Goal: Register for event/course

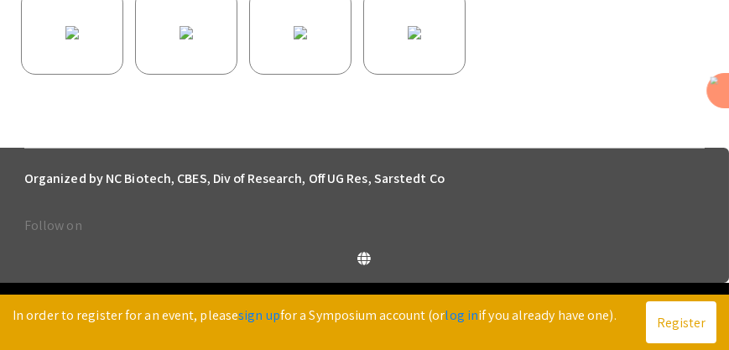
scroll to position [790, 0]
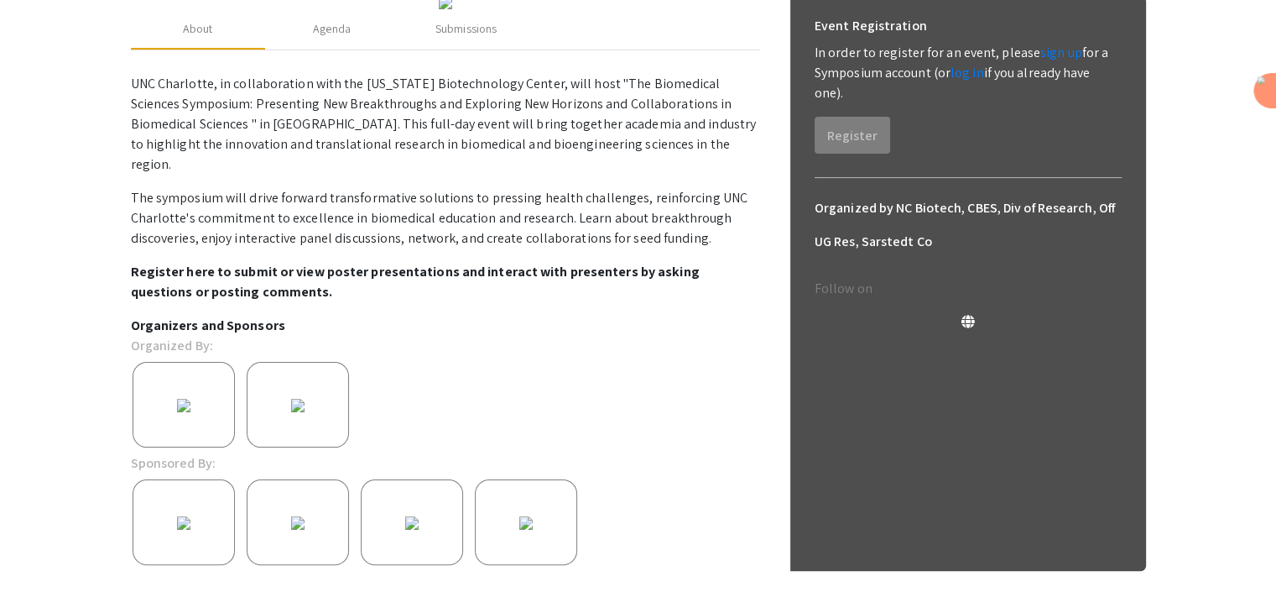
scroll to position [262, 0]
click at [349, 37] on div "Agenda" at bounding box center [332, 28] width 38 height 18
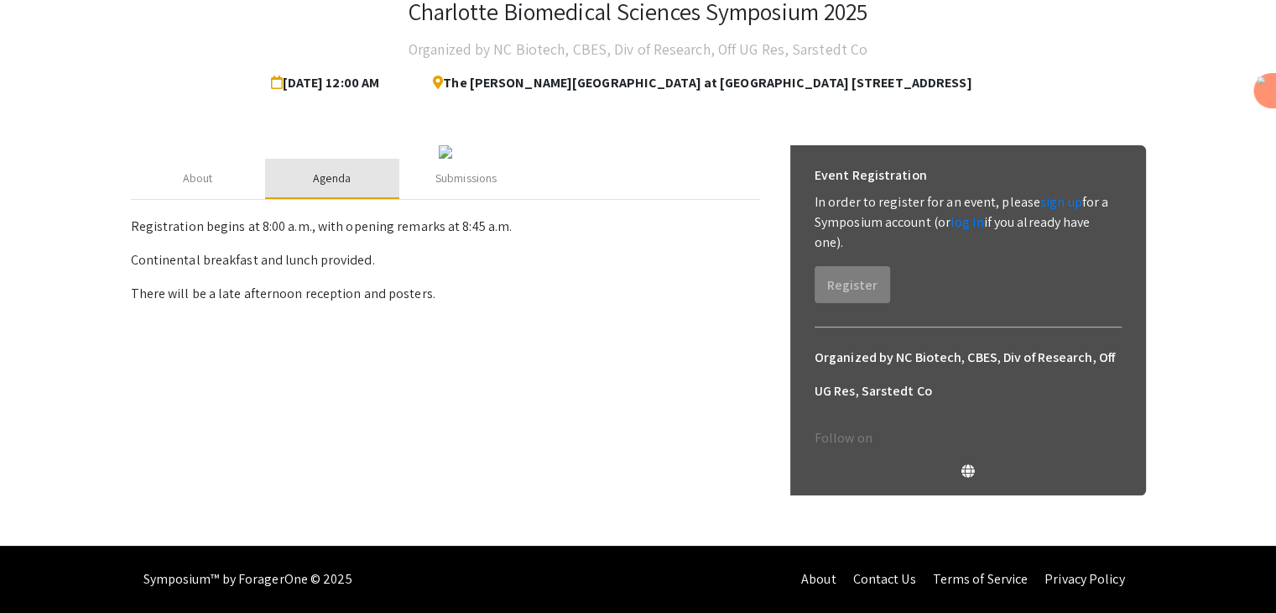
scroll to position [111, 0]
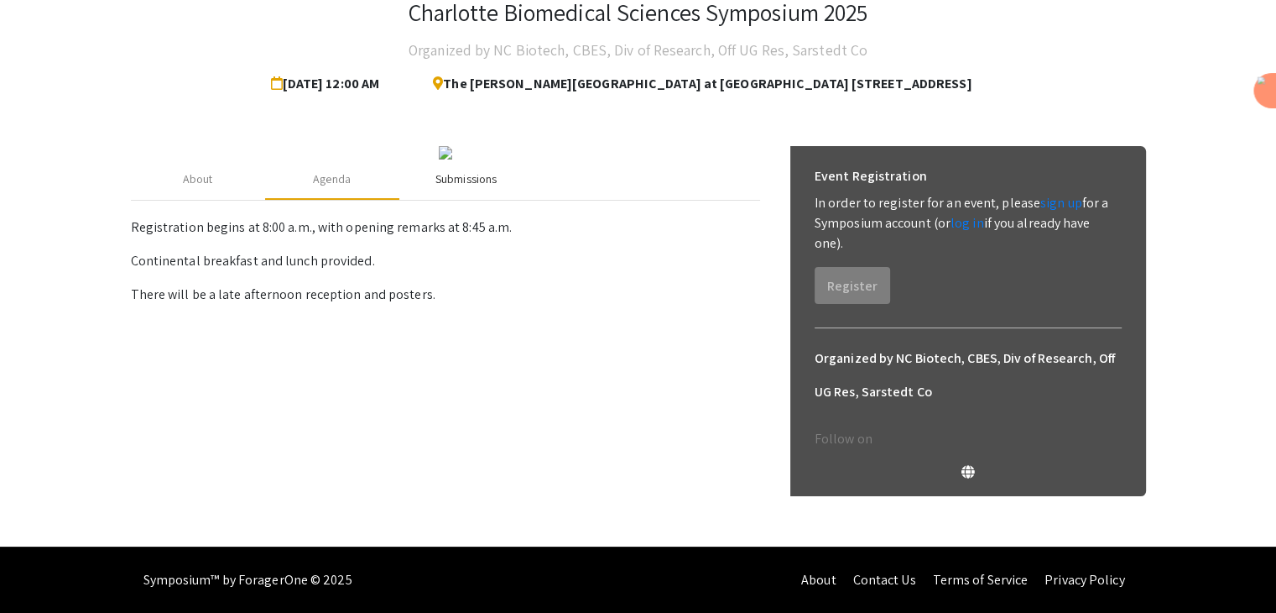
click at [480, 188] on div "Submissions" at bounding box center [465, 179] width 61 height 18
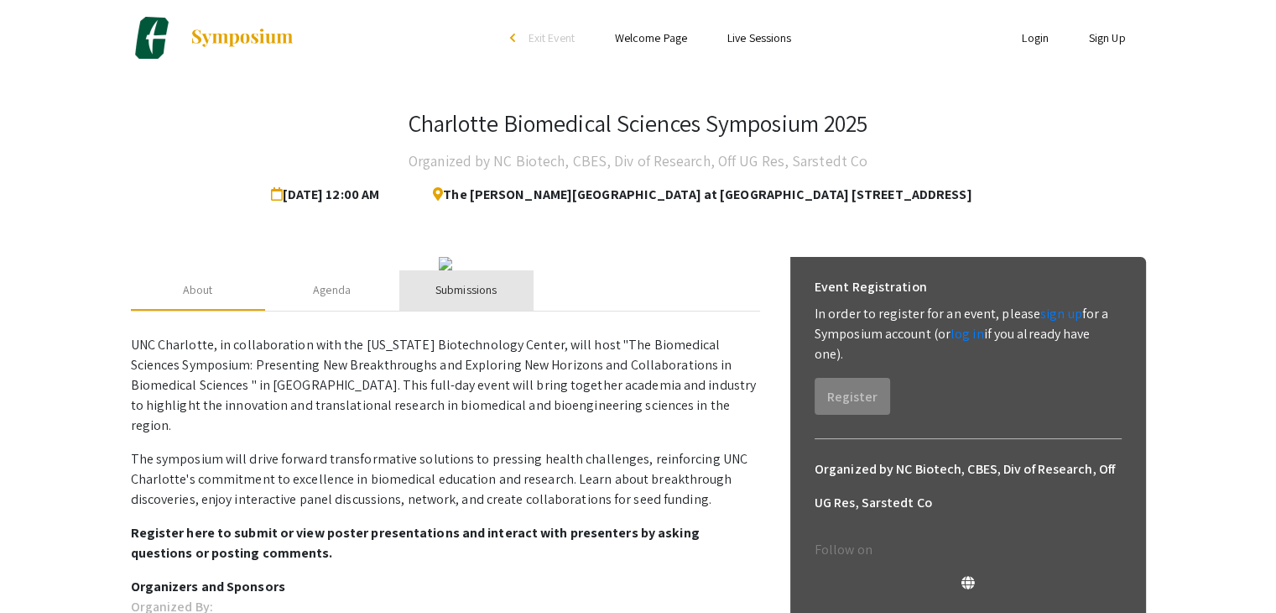
click at [474, 299] on div "Submissions" at bounding box center [465, 290] width 61 height 18
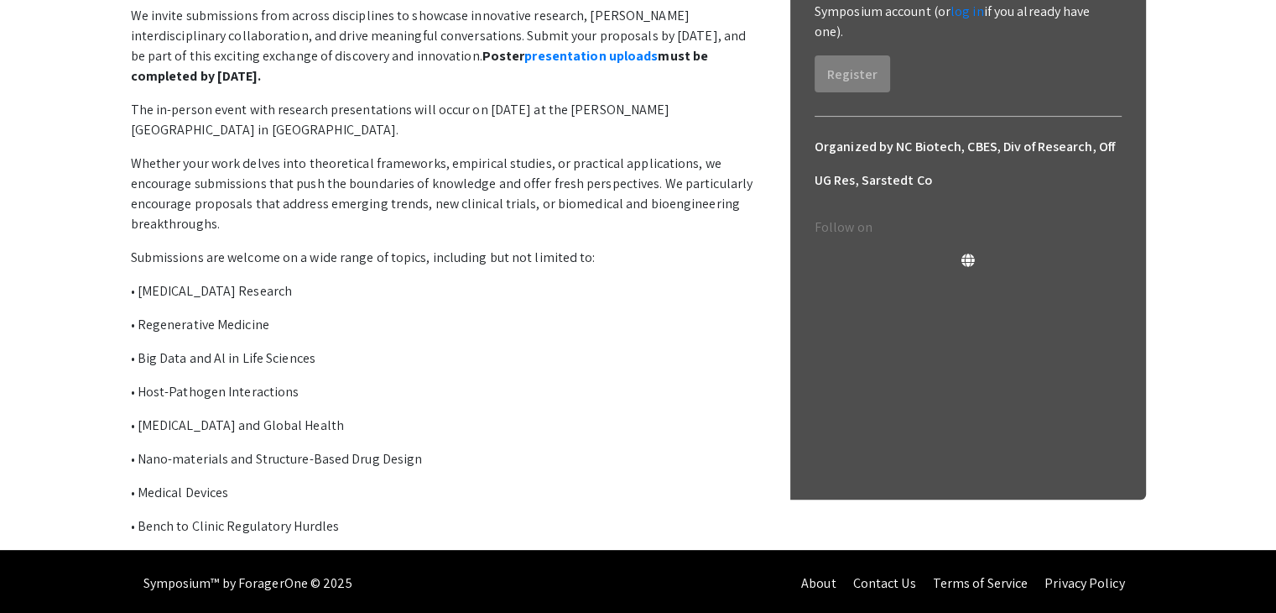
scroll to position [323, 0]
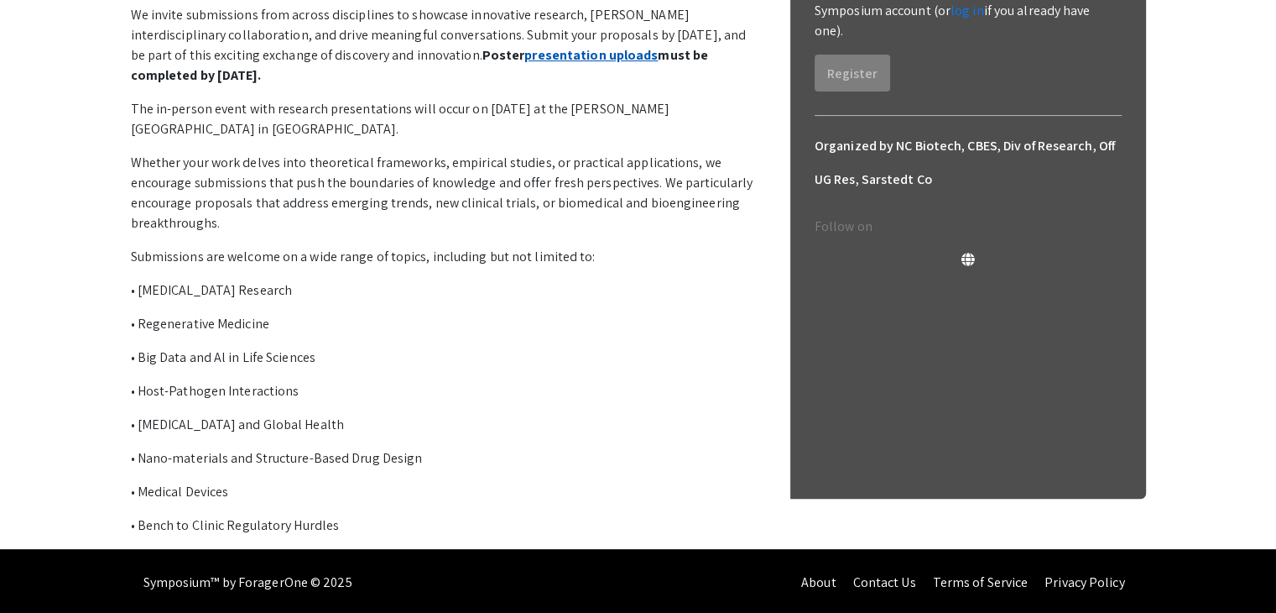
click at [524, 64] on link "presentation uploads" at bounding box center [590, 55] width 133 height 18
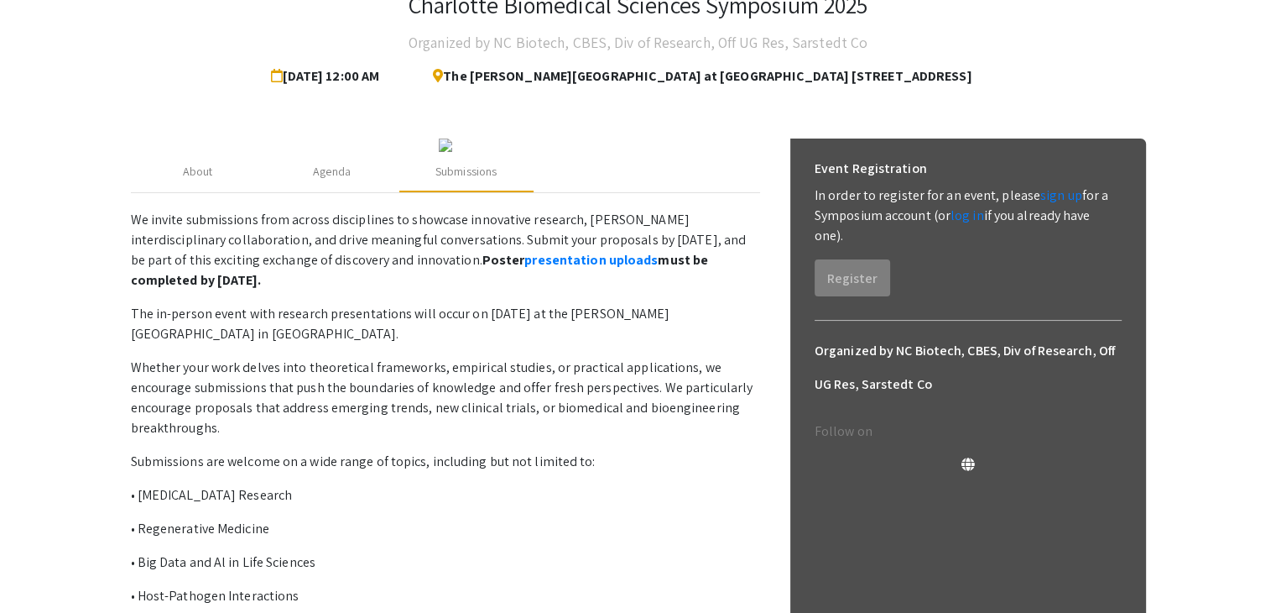
scroll to position [114, 0]
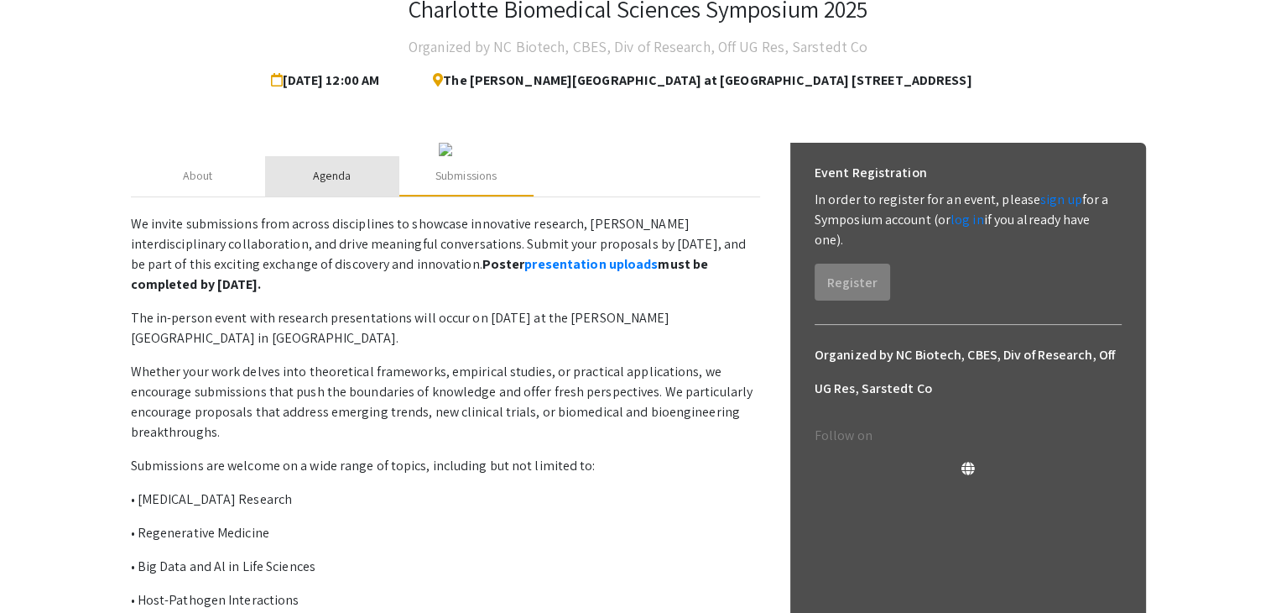
click at [324, 185] on div "Agenda" at bounding box center [332, 176] width 38 height 18
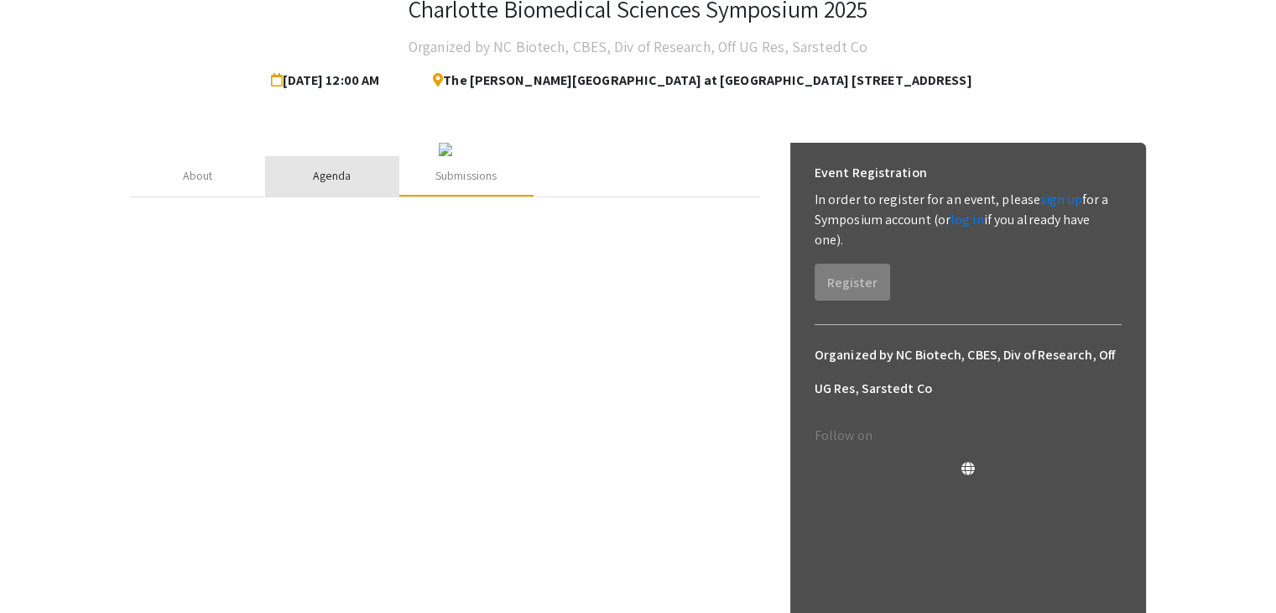
scroll to position [111, 0]
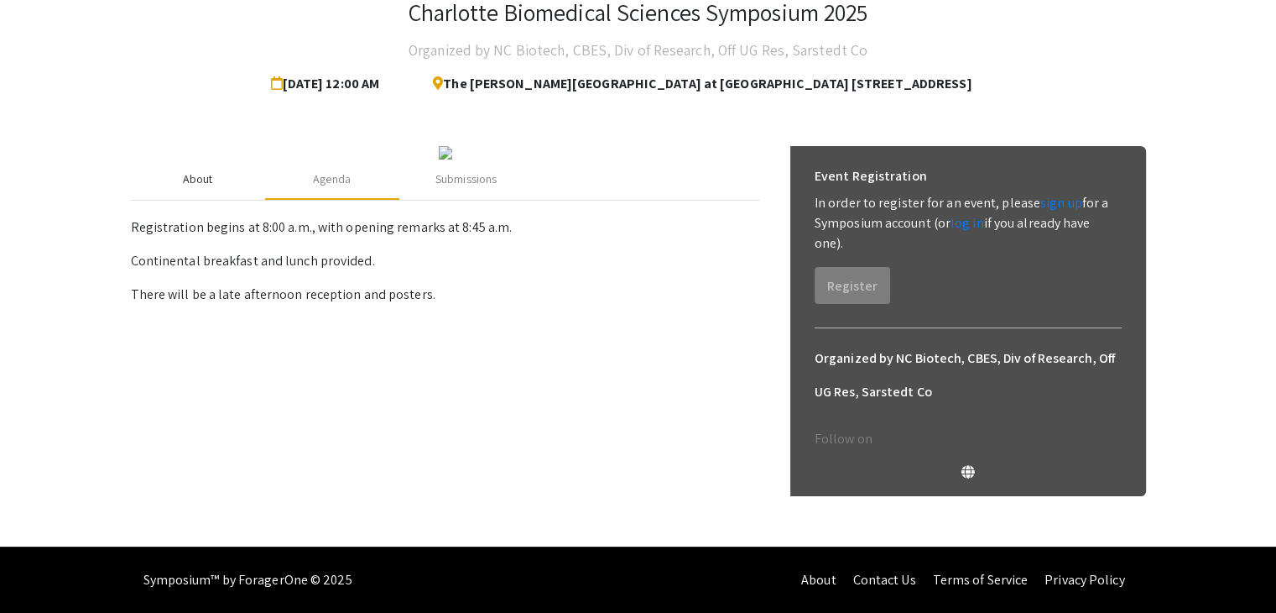
click at [194, 188] on div "About" at bounding box center [198, 179] width 30 height 18
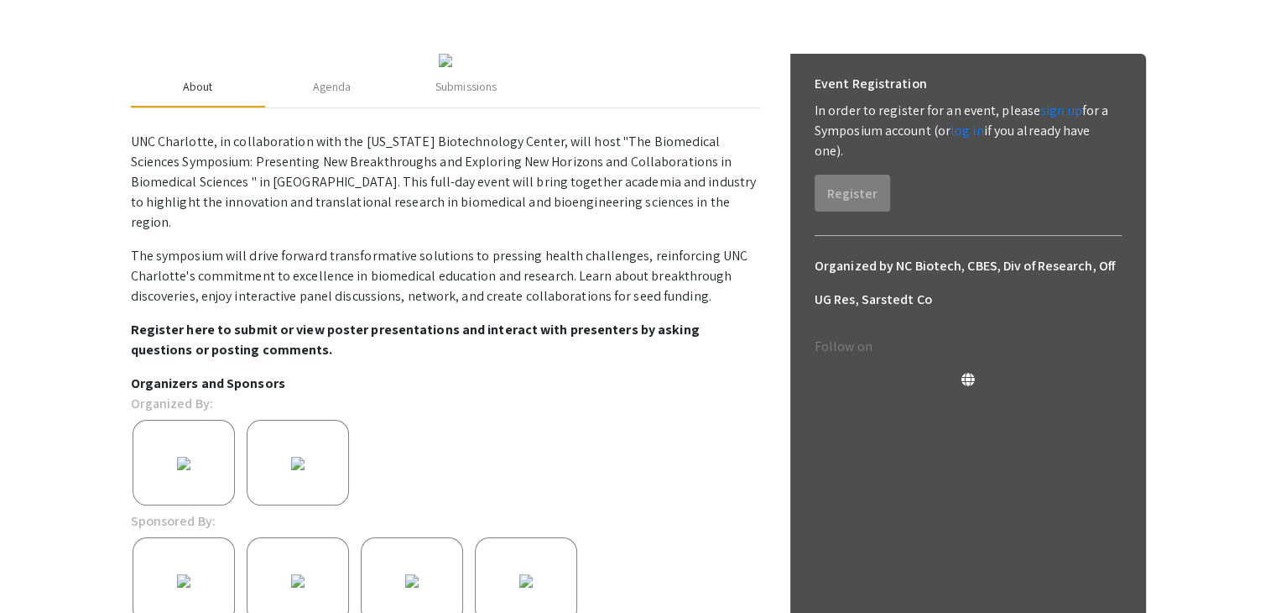
scroll to position [201, 0]
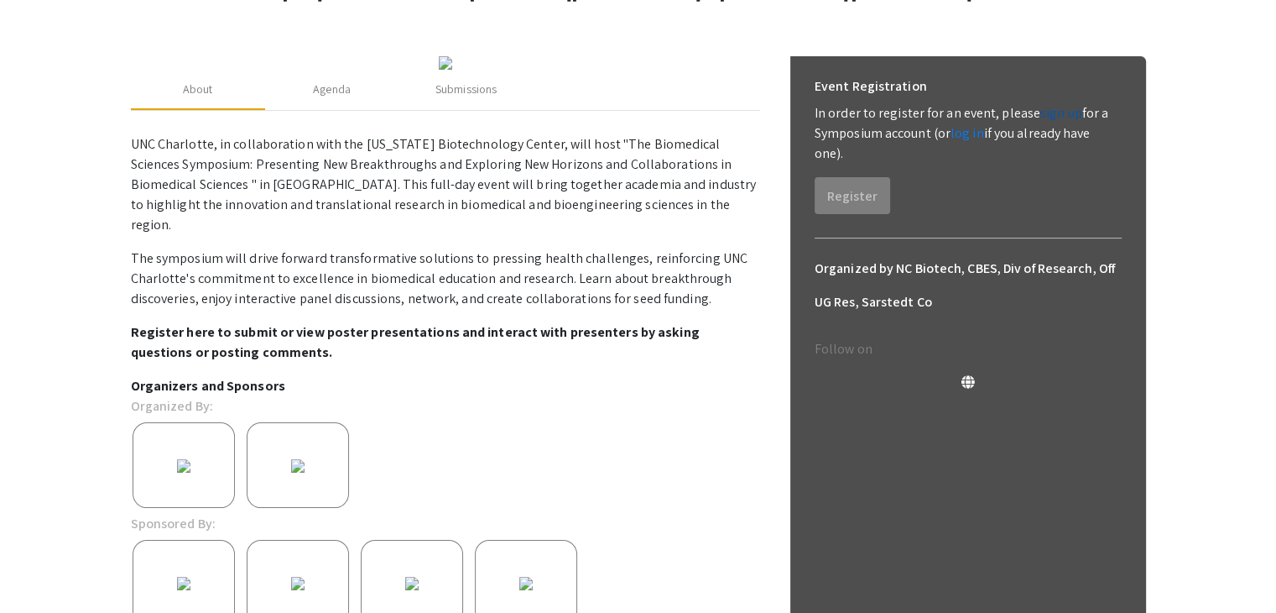
click at [1051, 112] on link "sign up" at bounding box center [1061, 113] width 42 height 18
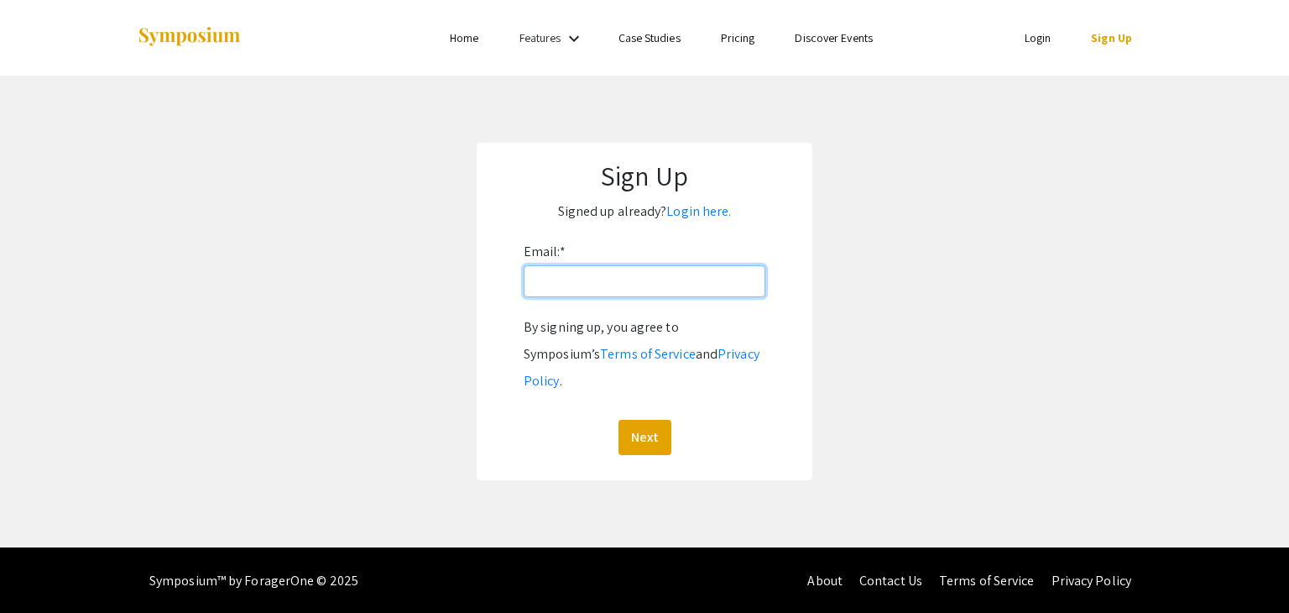
click at [587, 289] on input "Email: *" at bounding box center [645, 281] width 242 height 32
type input "s"
type input "[EMAIL_ADDRESS][DOMAIN_NAME]"
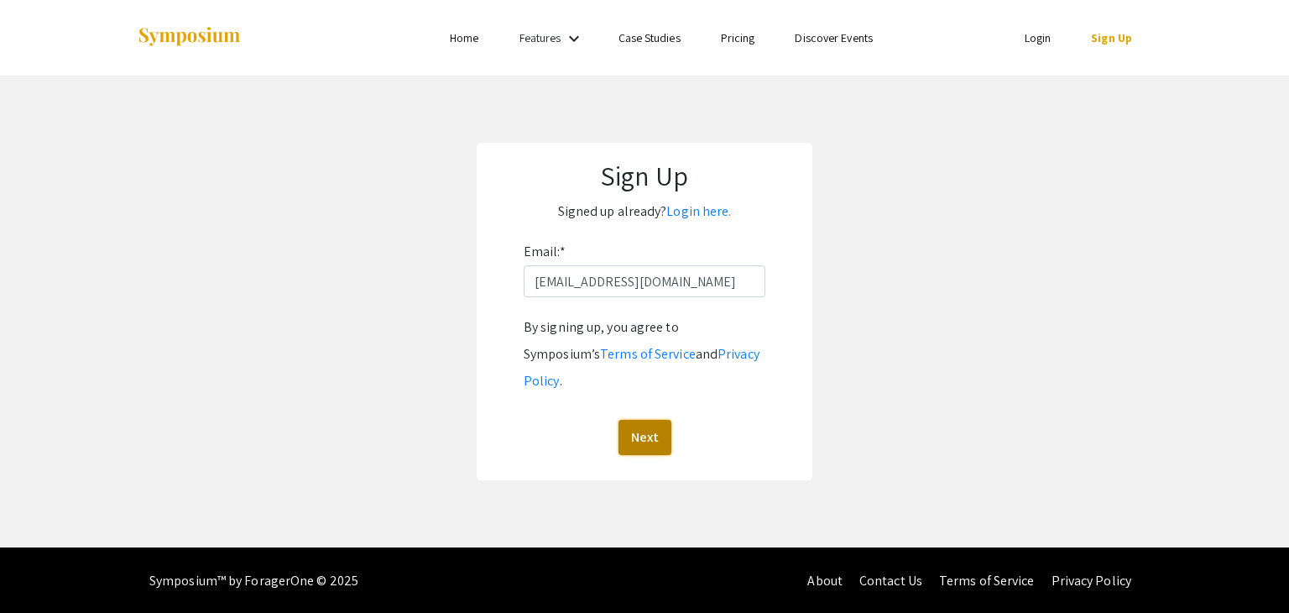
click at [647, 420] on button "Next" at bounding box center [644, 437] width 53 height 35
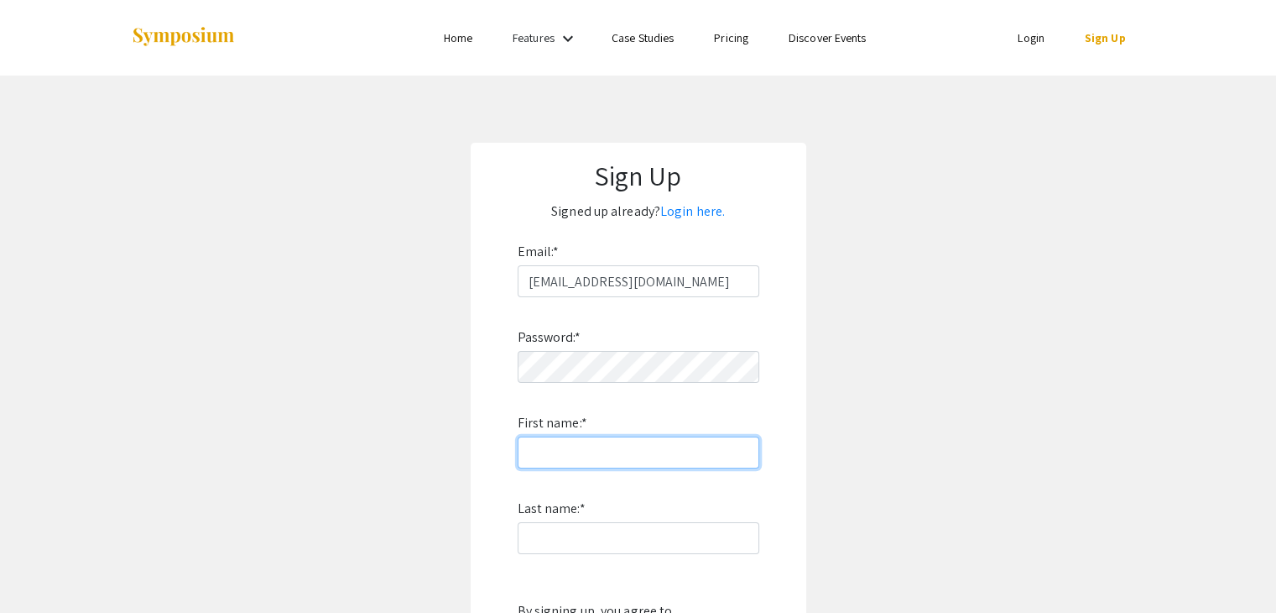
click at [551, 452] on input "First name: *" at bounding box center [639, 452] width 242 height 32
type input "Paranthaman"
type input "Subramaniam"
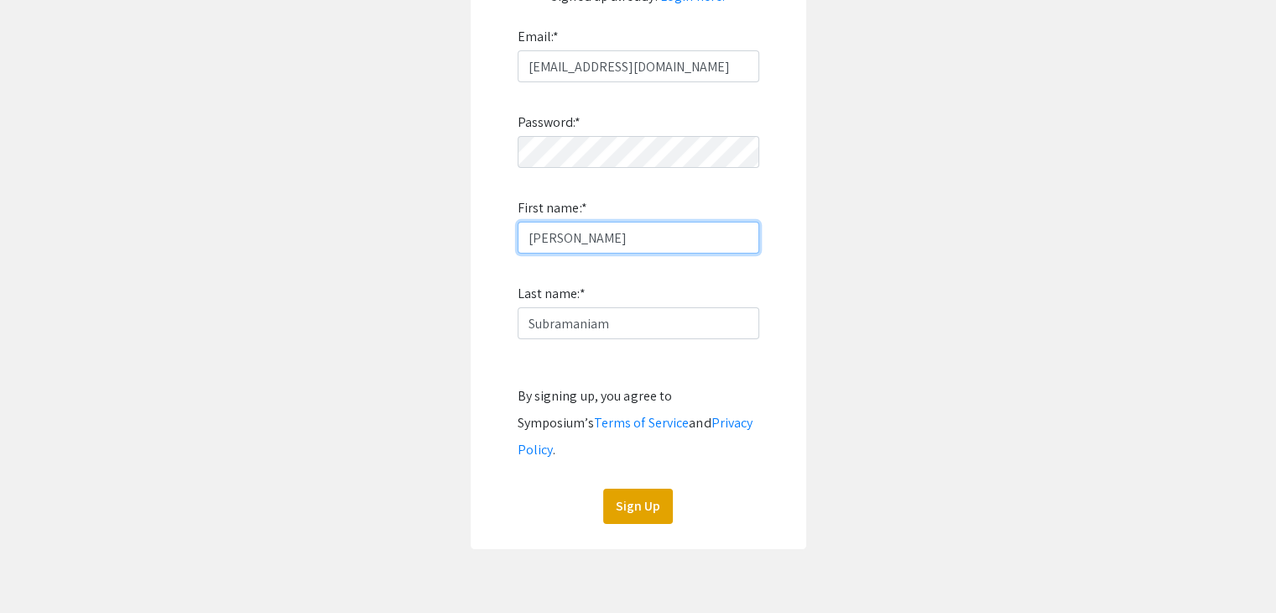
scroll to position [216, 0]
click at [634, 488] on button "Sign Up" at bounding box center [638, 505] width 70 height 35
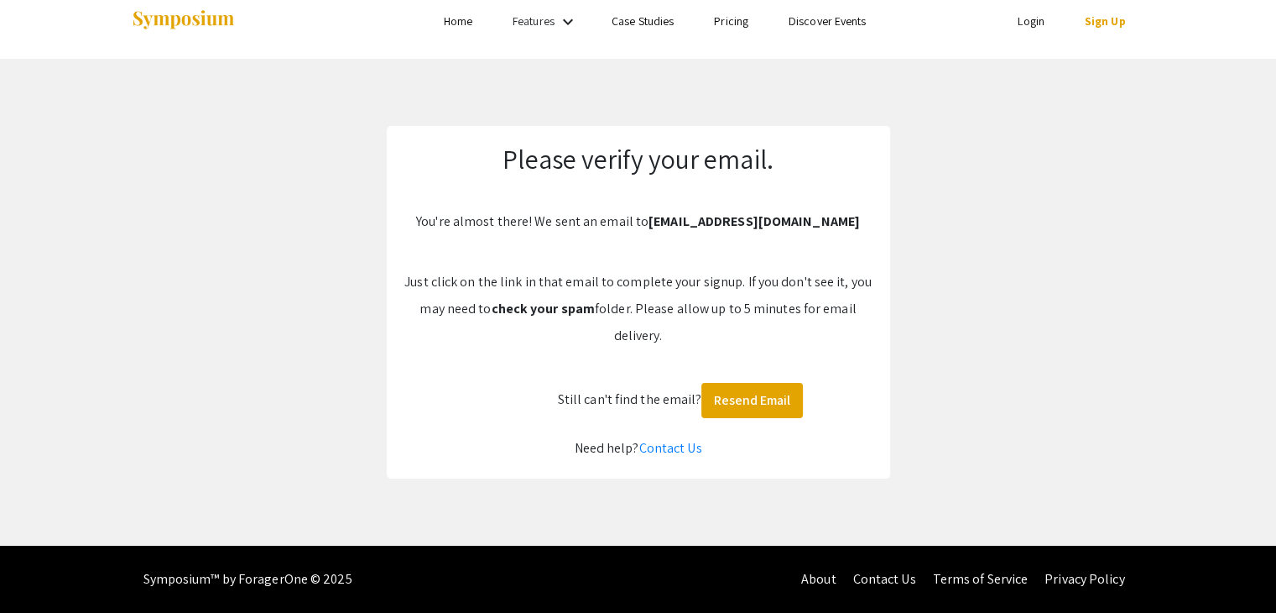
scroll to position [17, 0]
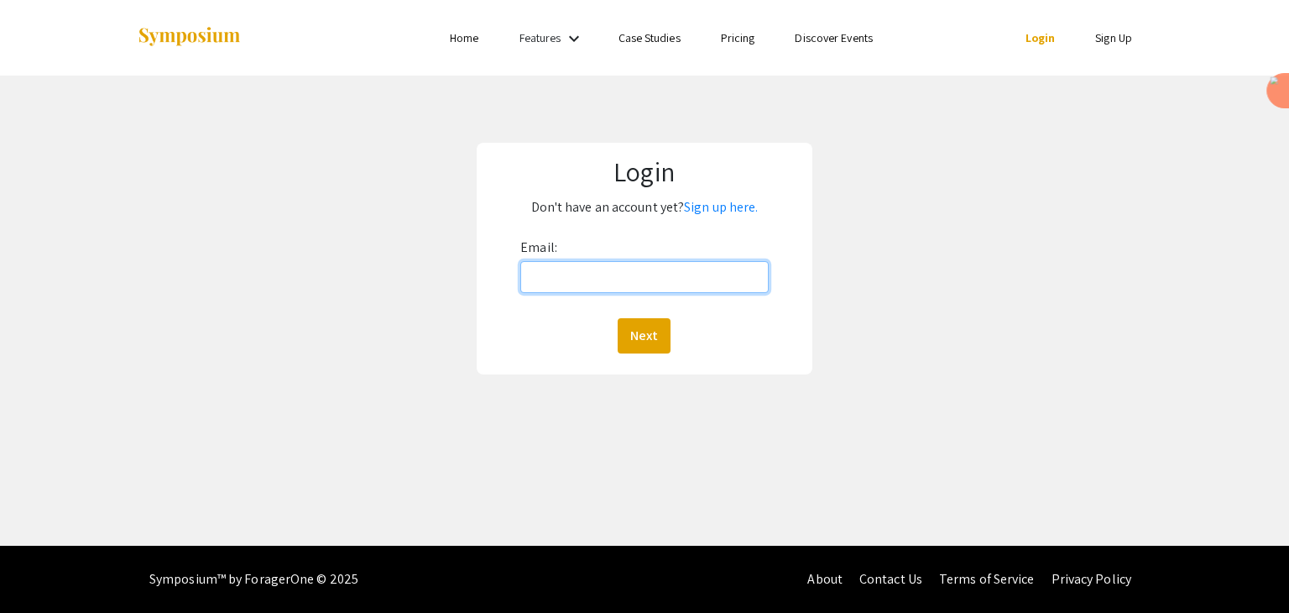
click at [537, 279] on input "Email:" at bounding box center [644, 277] width 248 height 32
type input "[EMAIL_ADDRESS][DOMAIN_NAME]"
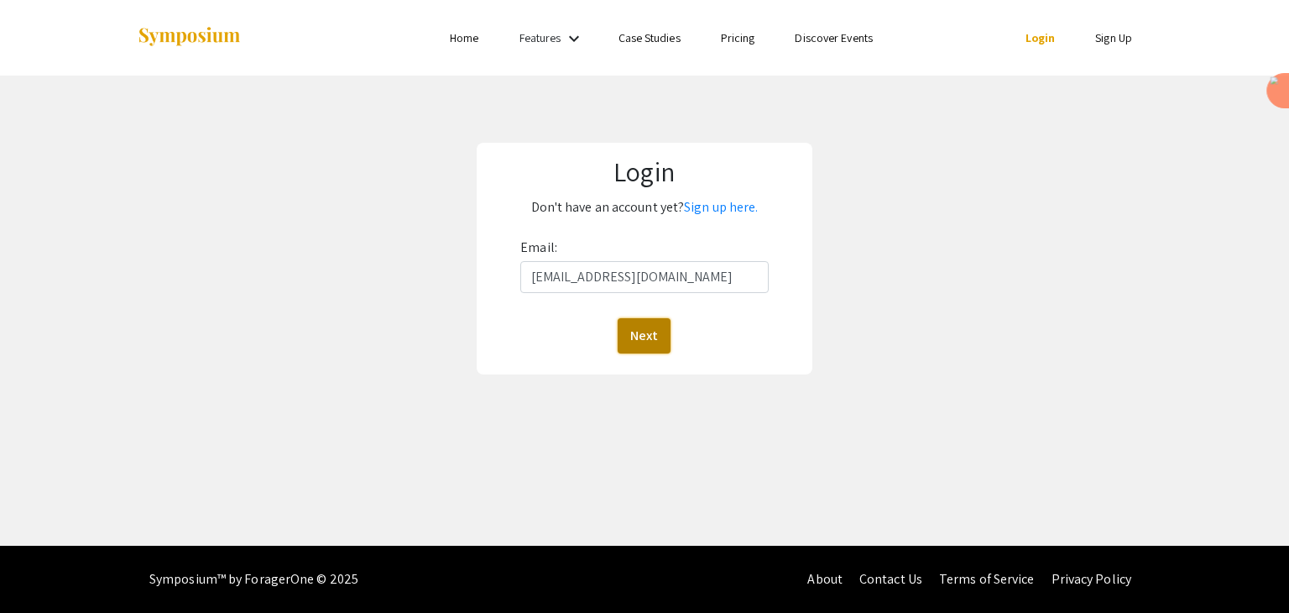
click at [653, 346] on button "Next" at bounding box center [644, 335] width 53 height 35
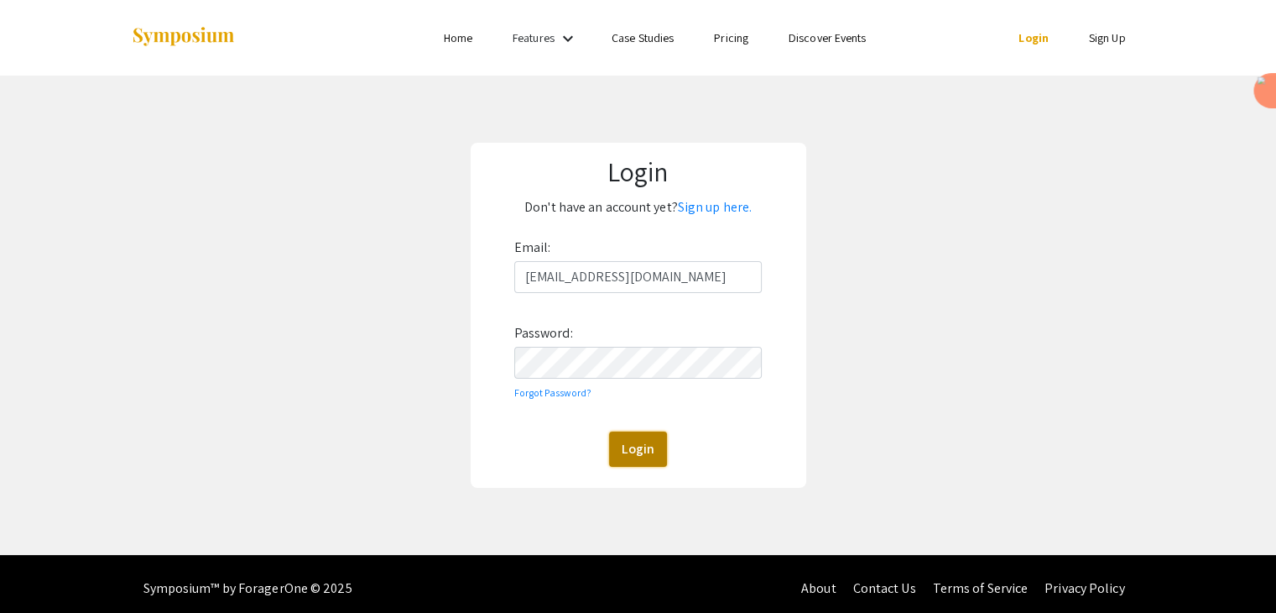
click at [644, 451] on button "Login" at bounding box center [638, 448] width 58 height 35
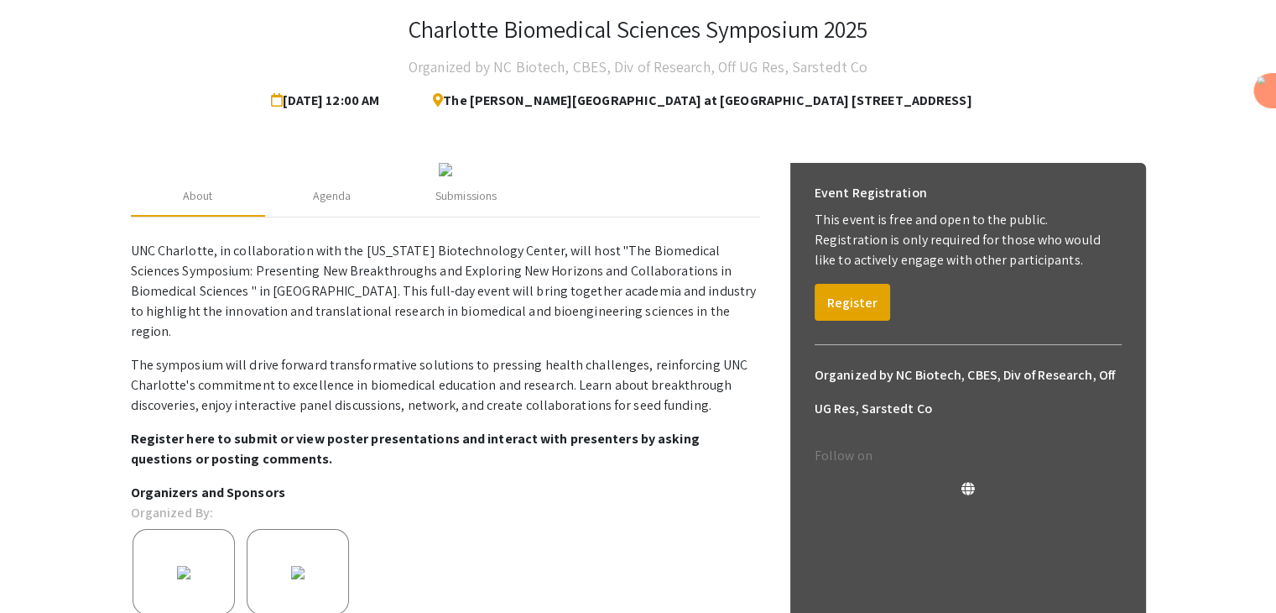
scroll to position [92, 0]
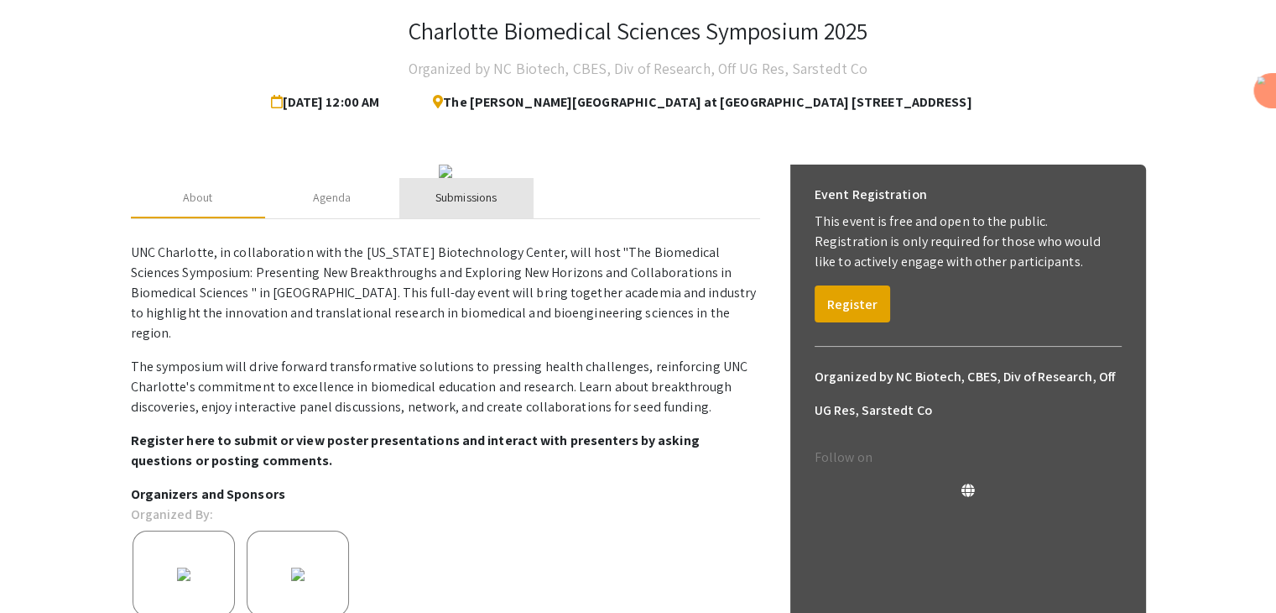
click at [440, 206] on div "Submissions" at bounding box center [465, 198] width 61 height 18
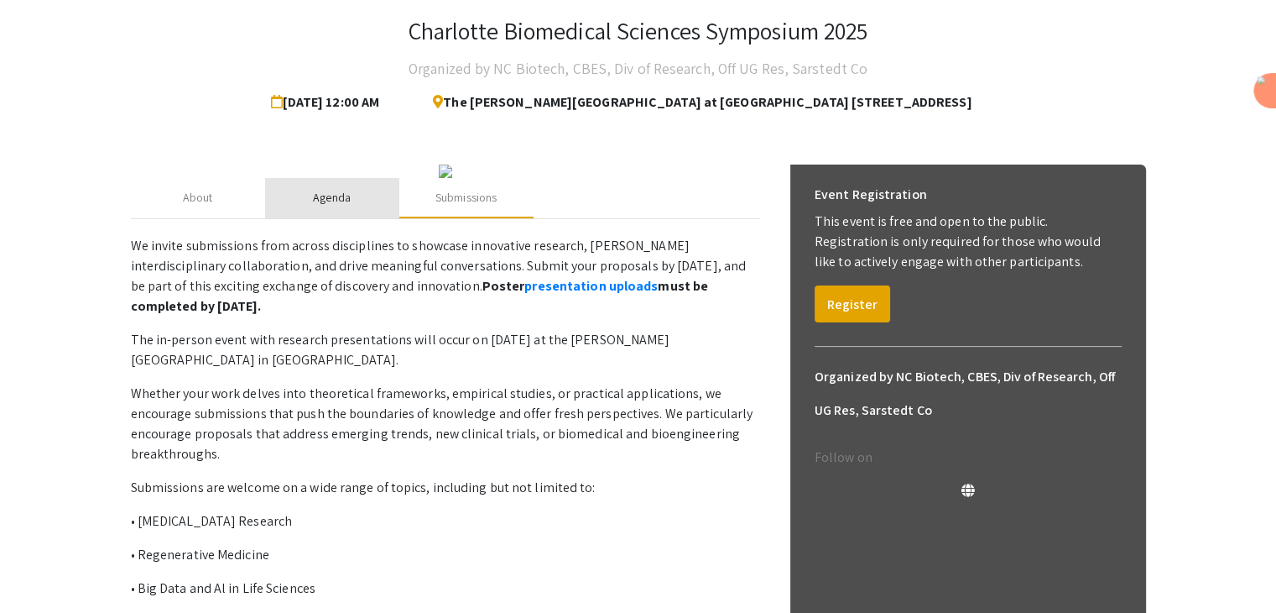
click at [377, 218] on div "Agenda" at bounding box center [332, 198] width 134 height 40
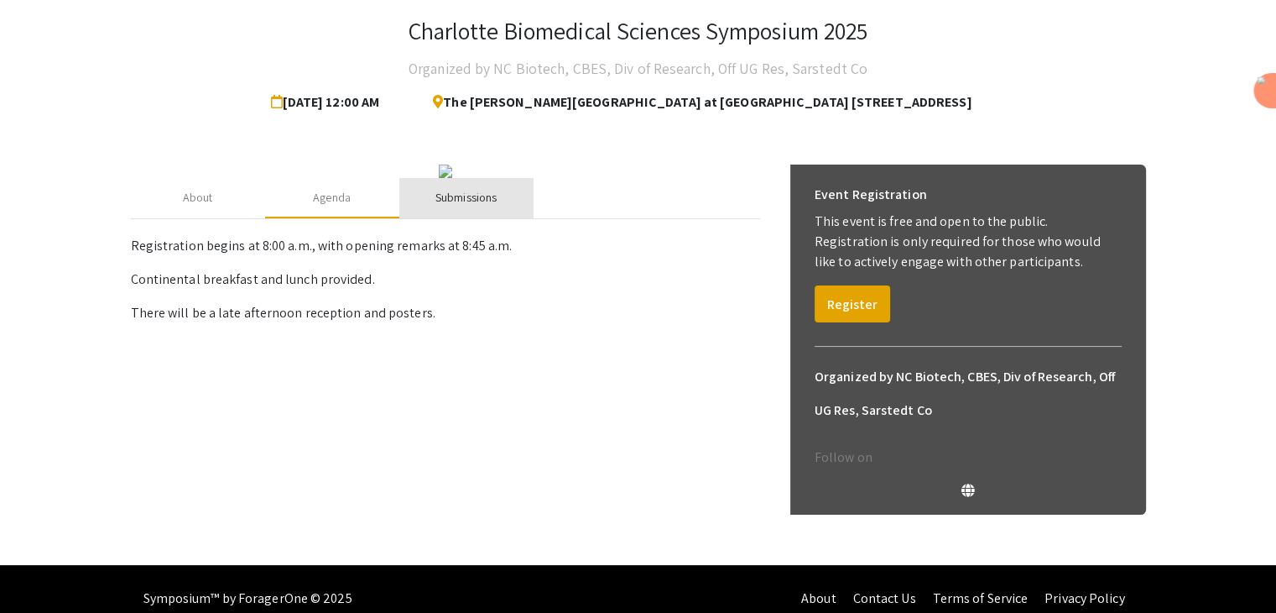
click at [456, 206] on div "Submissions" at bounding box center [465, 198] width 61 height 18
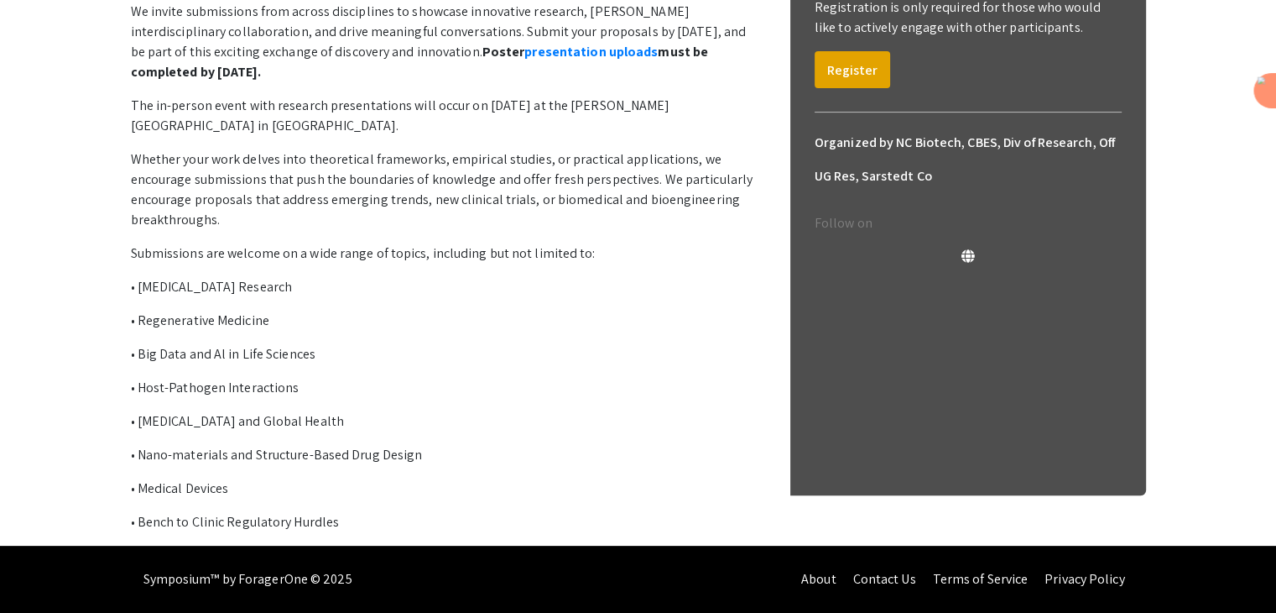
scroll to position [488, 0]
